Goal: Obtain resource: Obtain resource

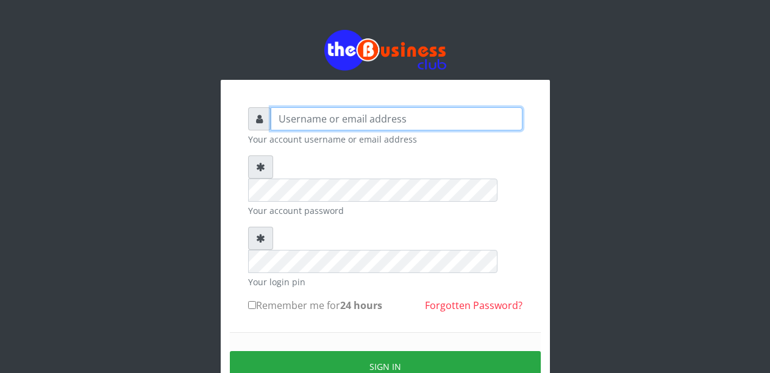
click at [323, 119] on input "text" at bounding box center [397, 118] width 252 height 23
type input "Malamsidi3030"
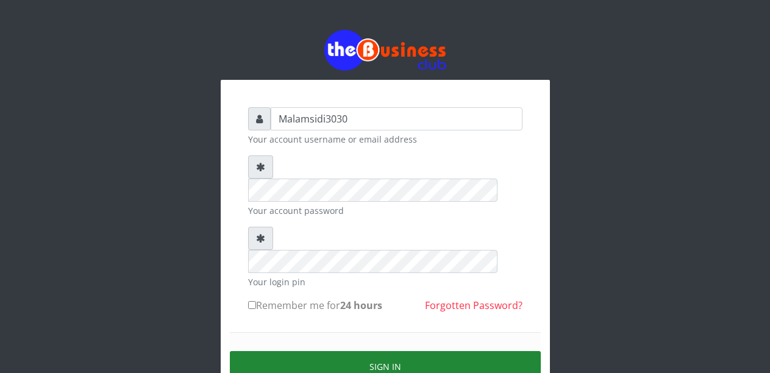
click at [350, 351] on button "Sign in" at bounding box center [385, 366] width 311 height 31
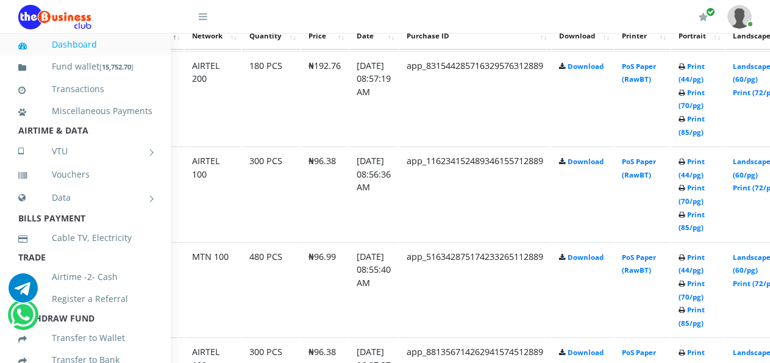
scroll to position [720, 63]
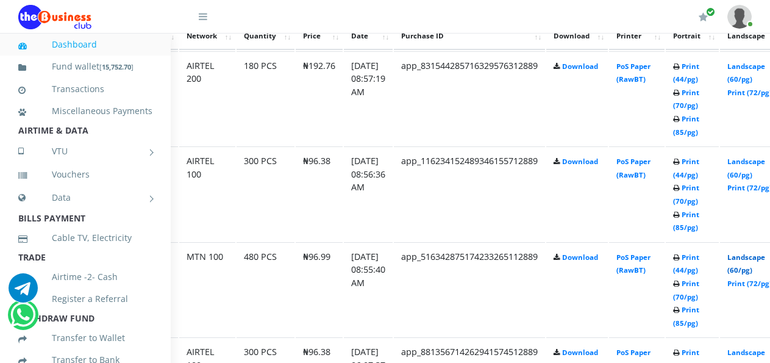
click at [751, 261] on link "Landscape (60/pg)" at bounding box center [746, 263] width 38 height 23
click at [750, 163] on link "Landscape (60/pg)" at bounding box center [746, 168] width 38 height 23
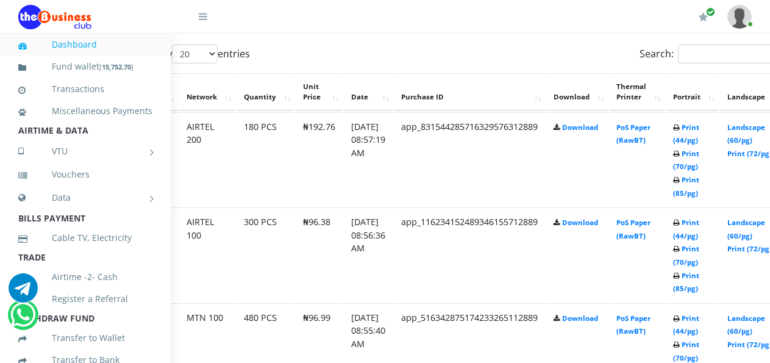
scroll to position [653, 63]
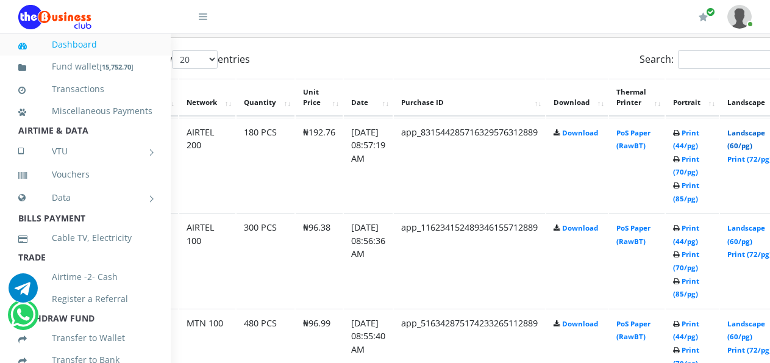
click at [750, 133] on link "Landscape (60/pg)" at bounding box center [746, 139] width 38 height 23
